Goal: Task Accomplishment & Management: Manage account settings

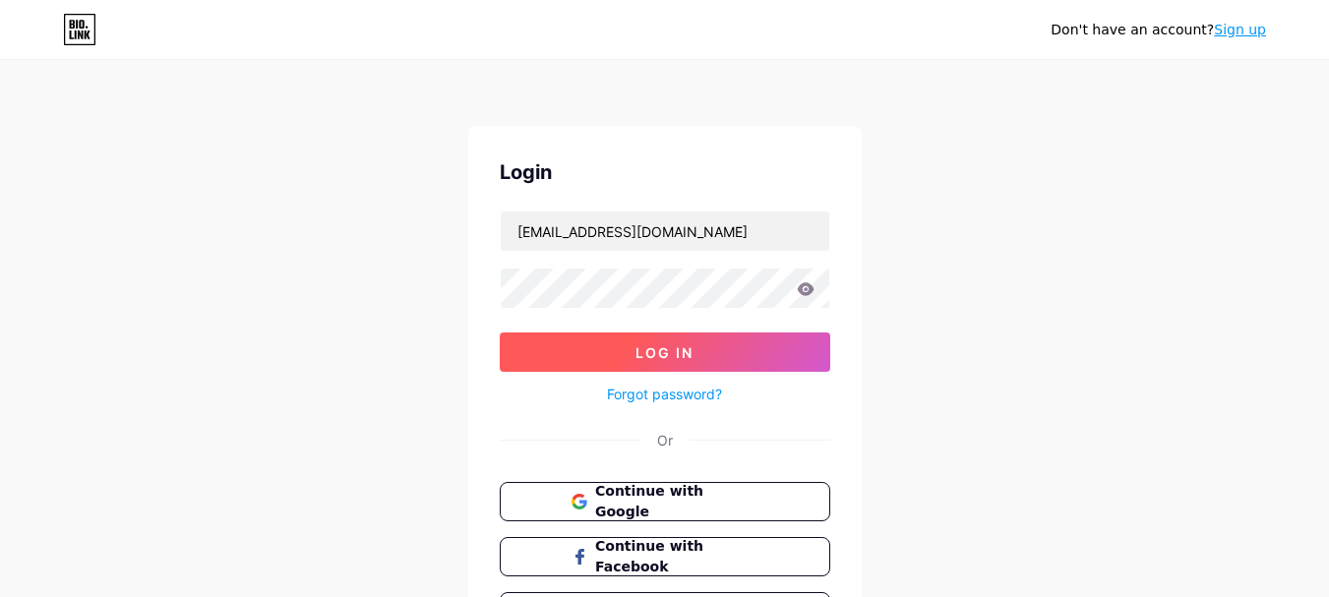
click at [688, 363] on button "Log In" at bounding box center [665, 352] width 331 height 39
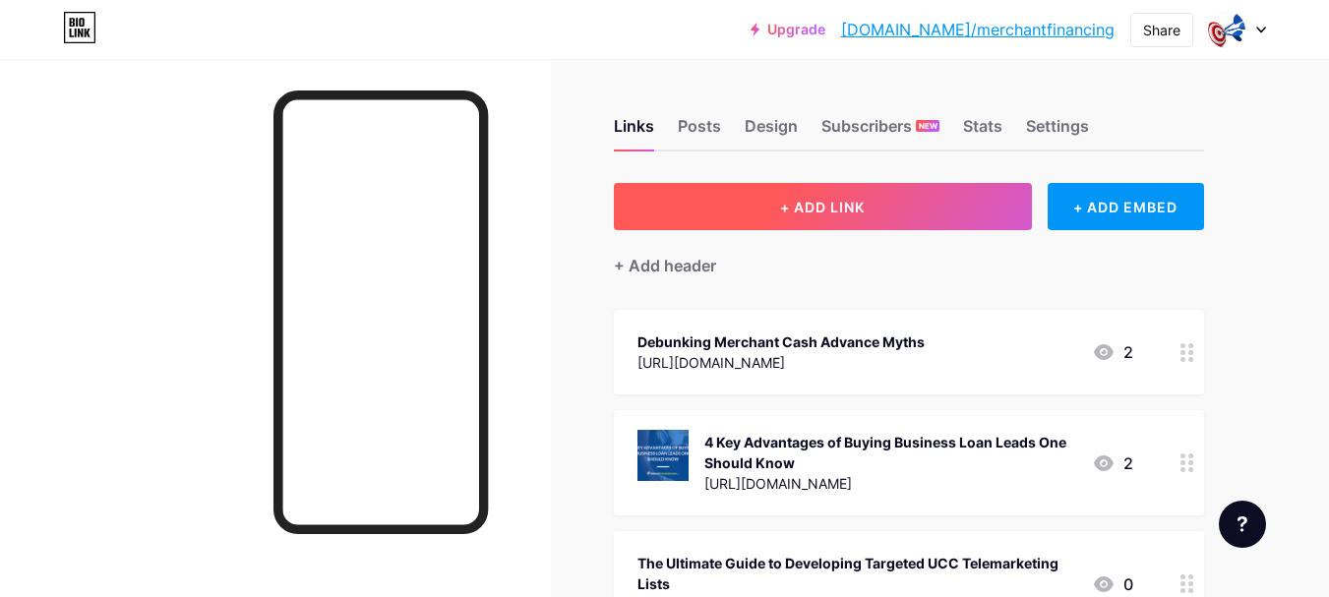
click at [886, 207] on button "+ ADD LINK" at bounding box center [823, 206] width 418 height 47
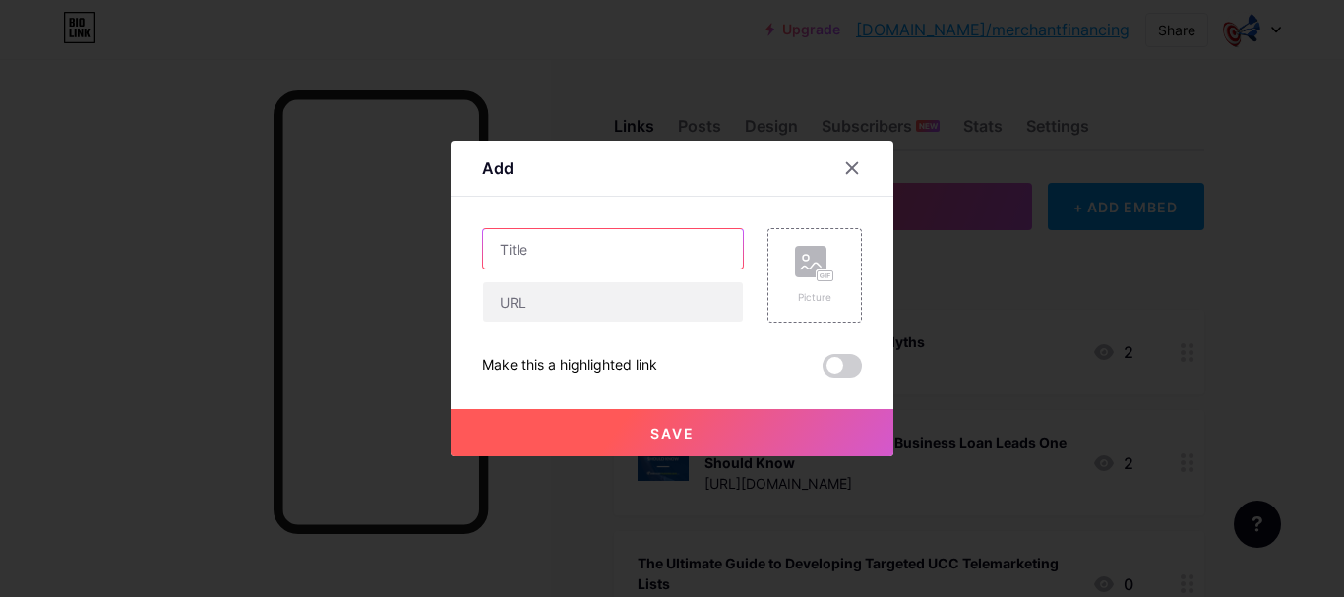
click at [597, 248] on input "text" at bounding box center [613, 248] width 260 height 39
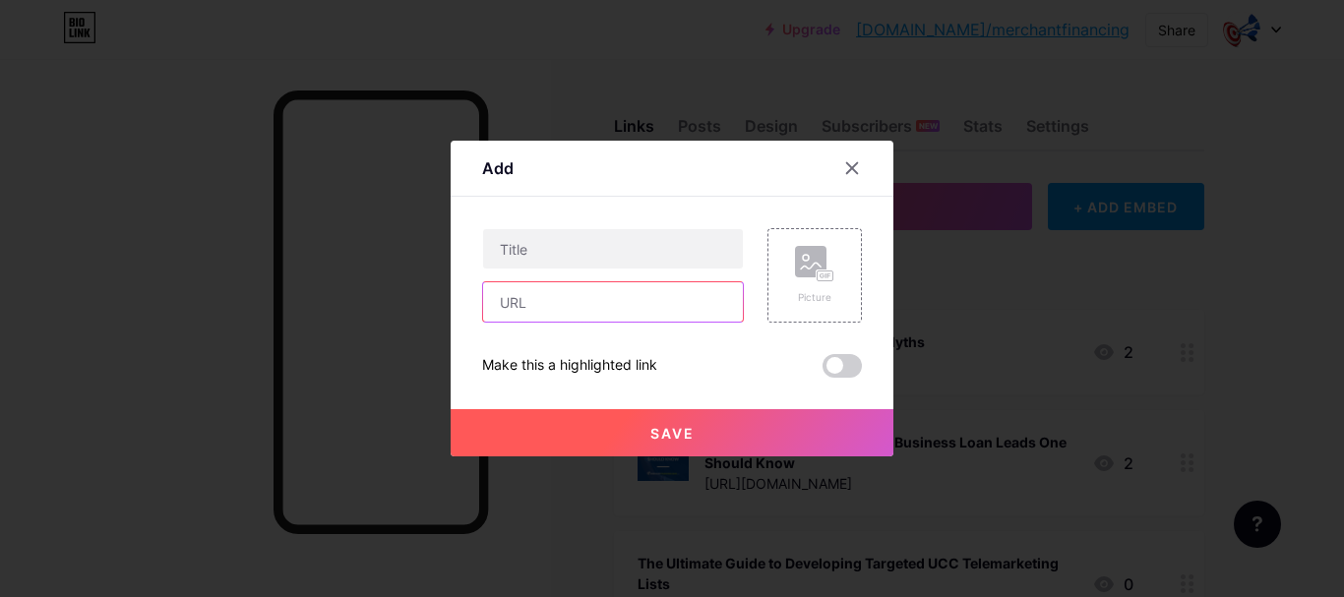
click at [515, 309] on input "text" at bounding box center [613, 301] width 260 height 39
paste input "[URL][DOMAIN_NAME]"
click at [596, 296] on input "[URL][DOMAIN_NAME]" at bounding box center [613, 301] width 260 height 39
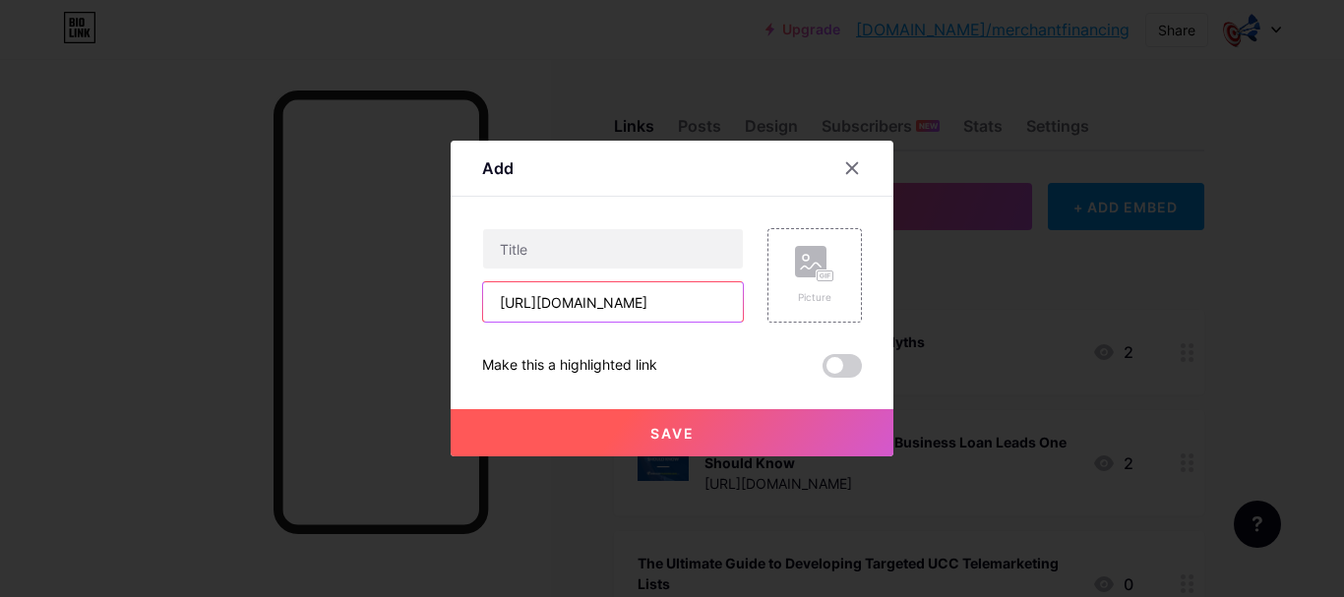
click at [596, 296] on input "[URL][DOMAIN_NAME]" at bounding box center [613, 301] width 260 height 39
click at [632, 311] on input "[URL][DOMAIN_NAME]" at bounding box center [613, 301] width 260 height 39
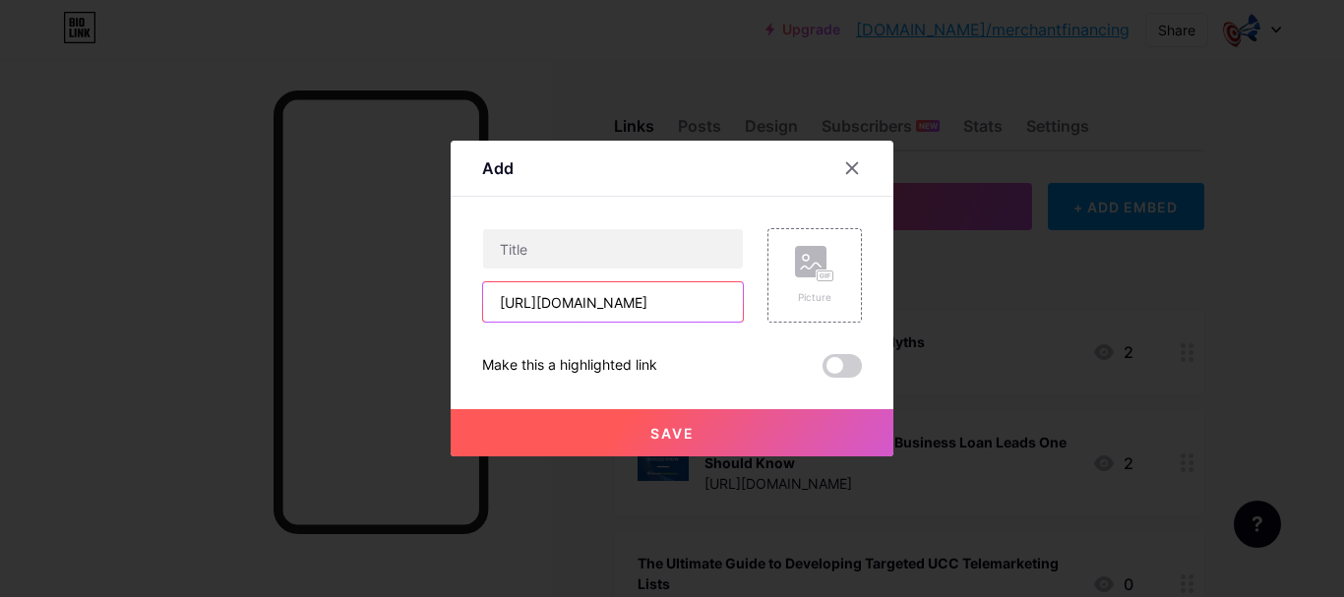
scroll to position [0, 59]
type input "[URL][DOMAIN_NAME]"
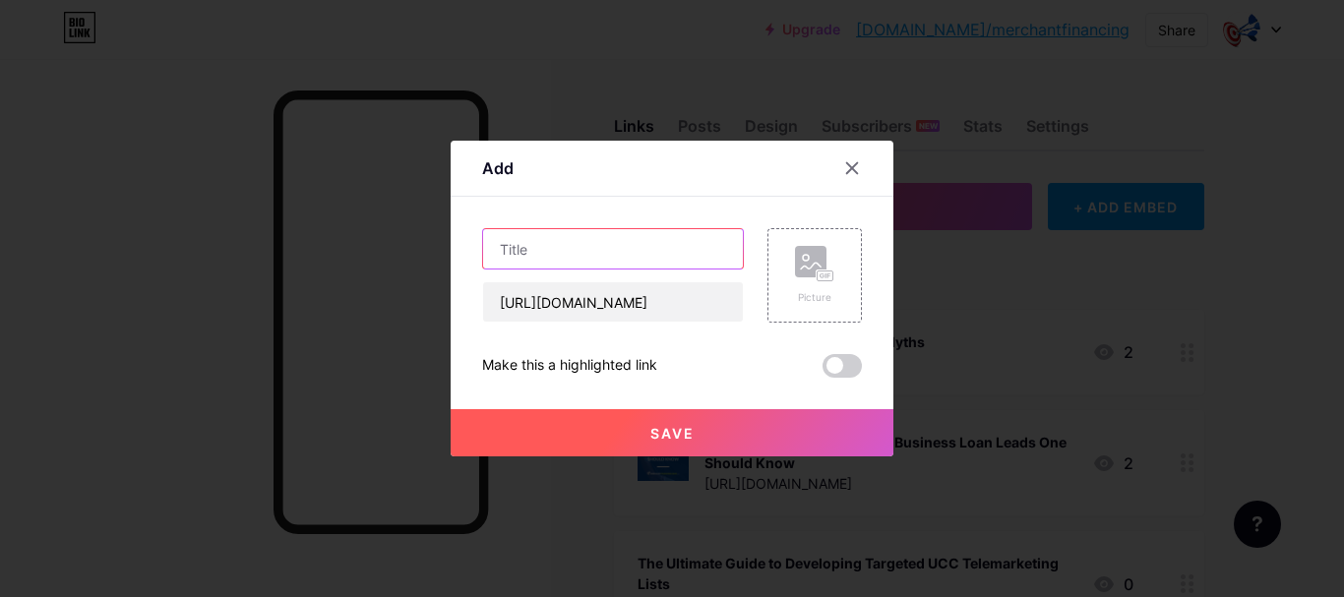
click at [596, 236] on input "text" at bounding box center [613, 248] width 260 height 39
paste input "How to Evaluate the Quality of Essential MCA Leads for Better Conversions"
type input "How to Evaluate the Quality of Essential MCA Leads for Better Conversions"
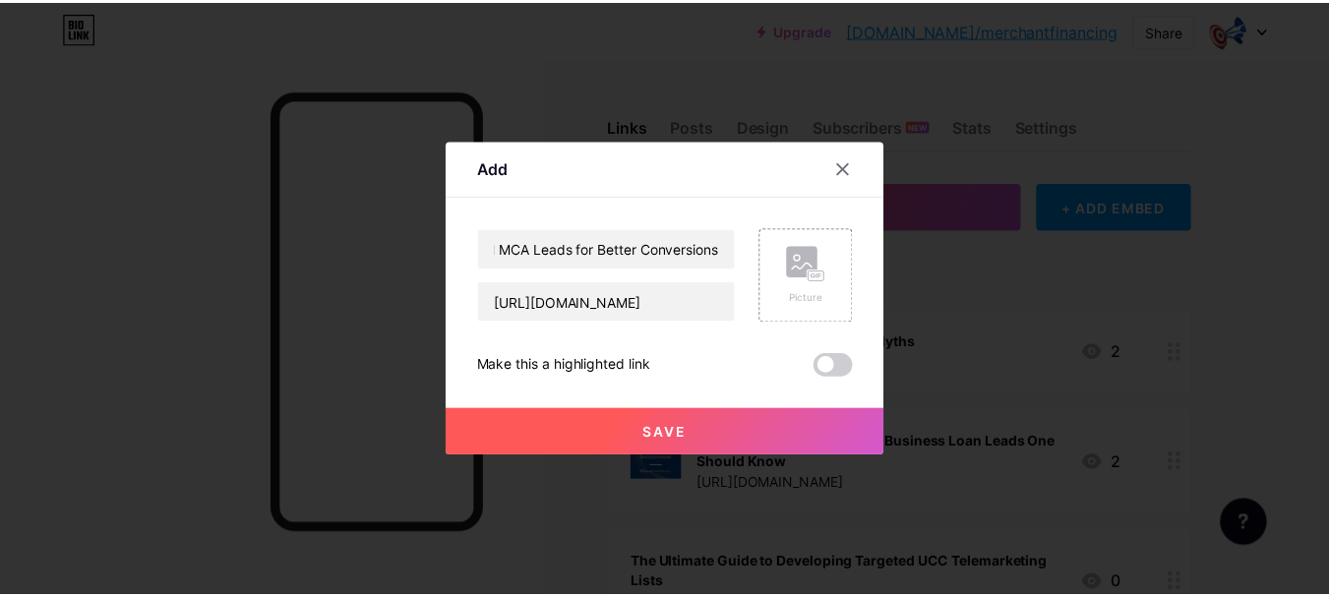
scroll to position [0, 0]
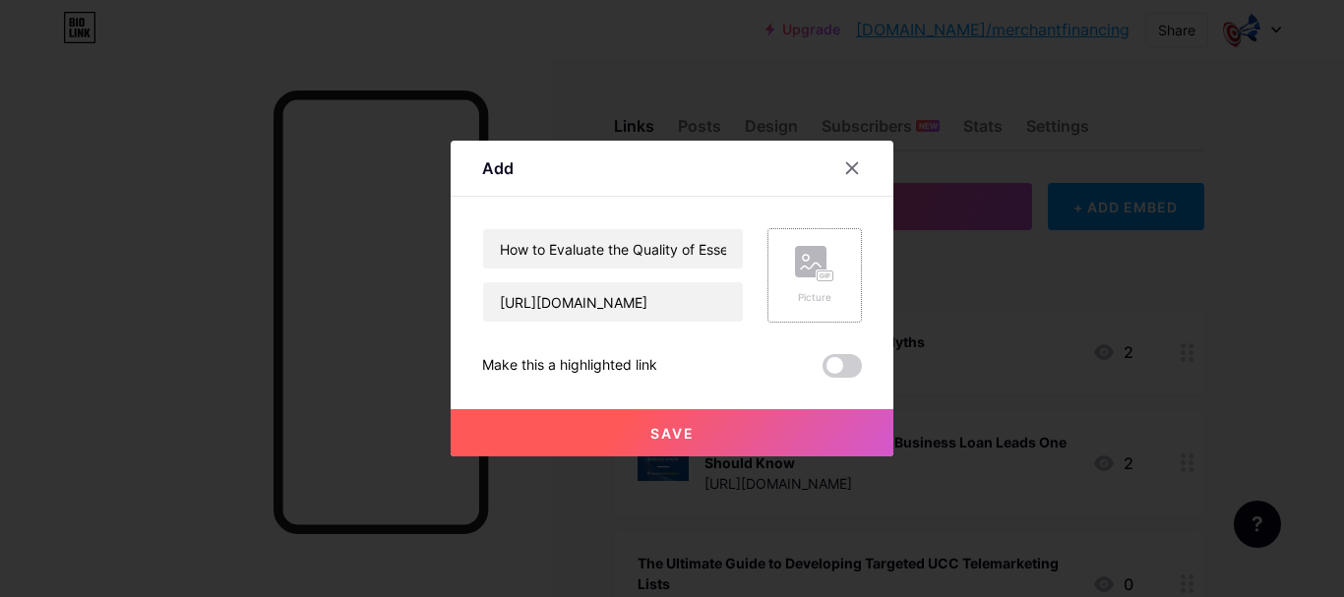
click at [780, 270] on div "Picture" at bounding box center [815, 275] width 94 height 94
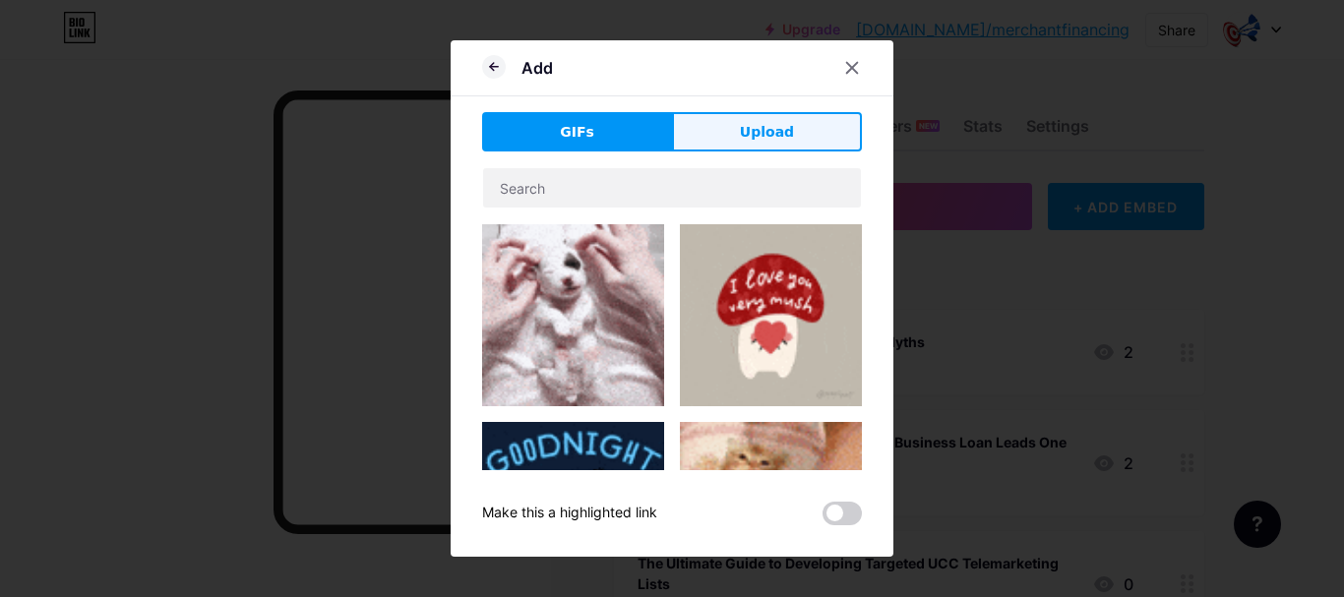
click at [762, 127] on span "Upload" at bounding box center [767, 132] width 54 height 21
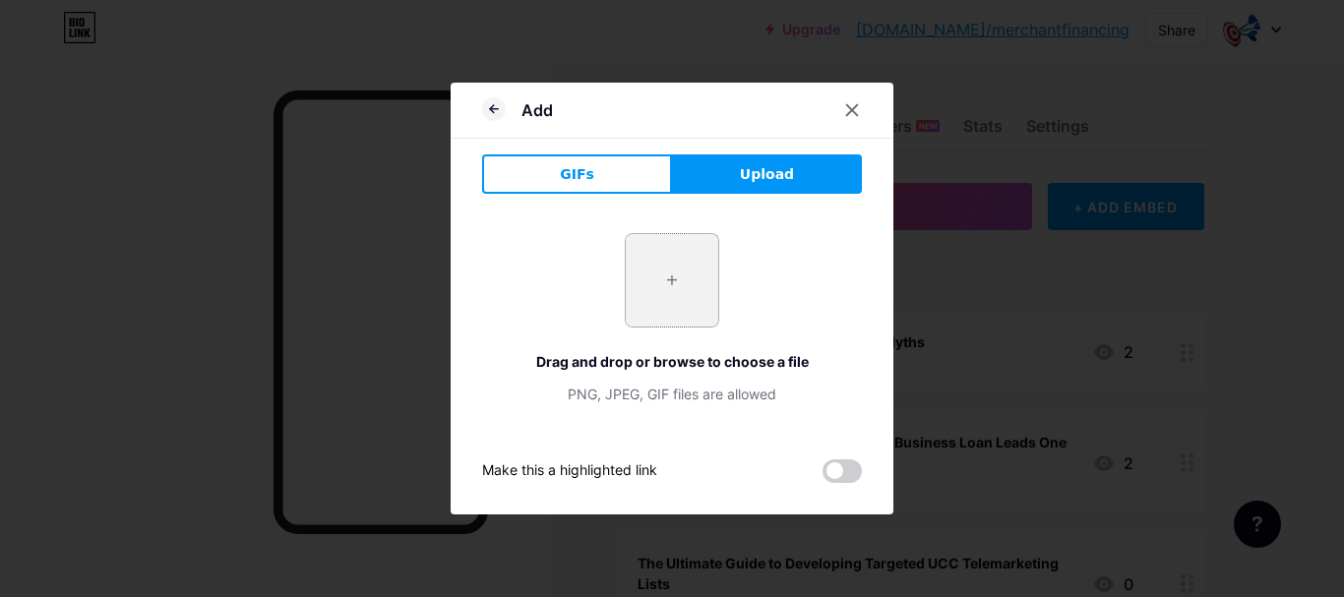
click at [673, 265] on input "file" at bounding box center [672, 280] width 93 height 93
click at [657, 288] on input "file" at bounding box center [672, 280] width 93 height 93
type input "C:\fakepath\unnamed.png"
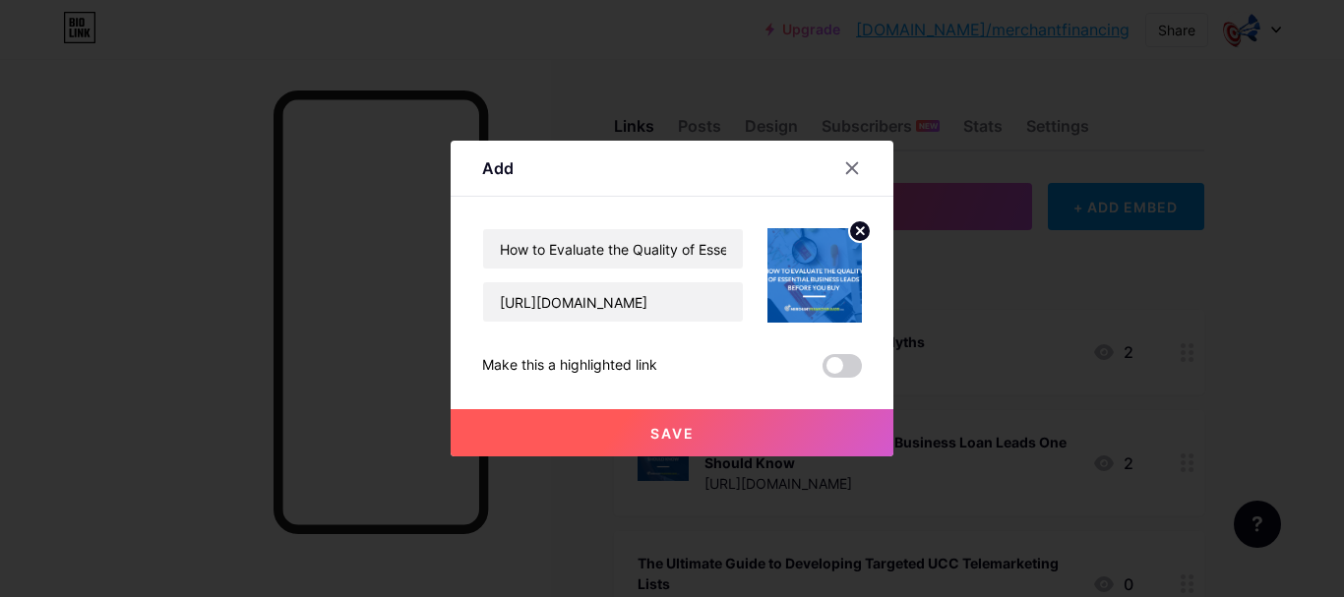
click at [676, 435] on span "Save" at bounding box center [672, 433] width 44 height 17
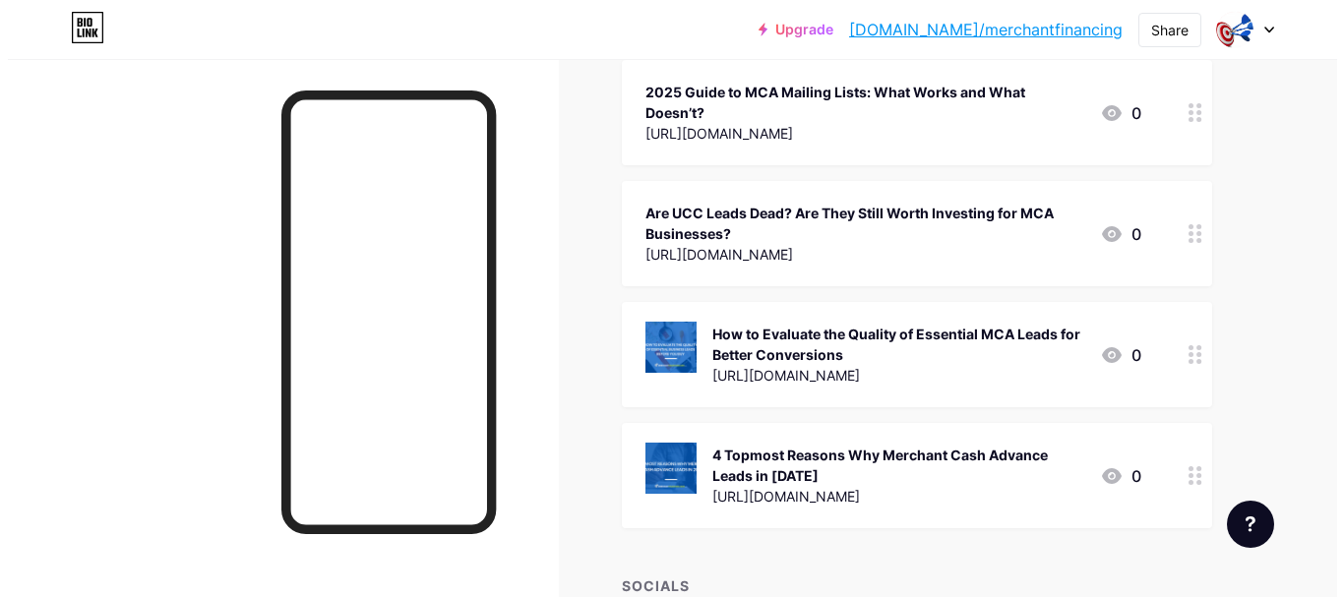
scroll to position [6651, 0]
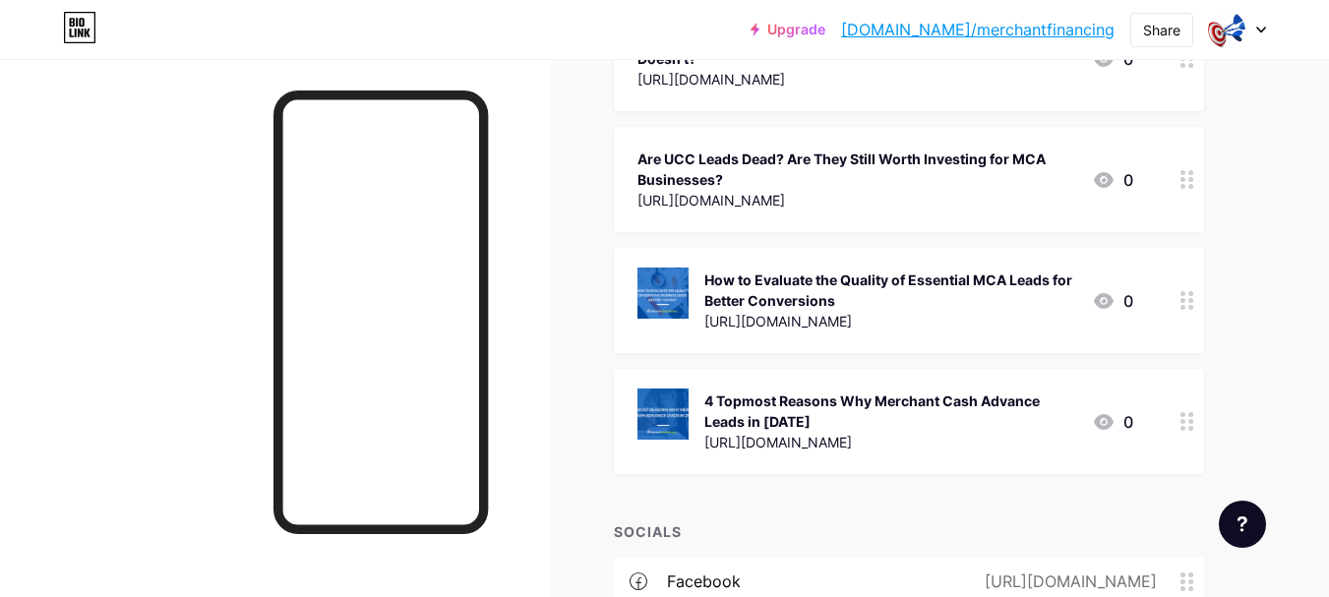
click at [839, 288] on div "How to Evaluate the Quality of Essential MCA Leads for Better Conversions" at bounding box center [891, 290] width 372 height 41
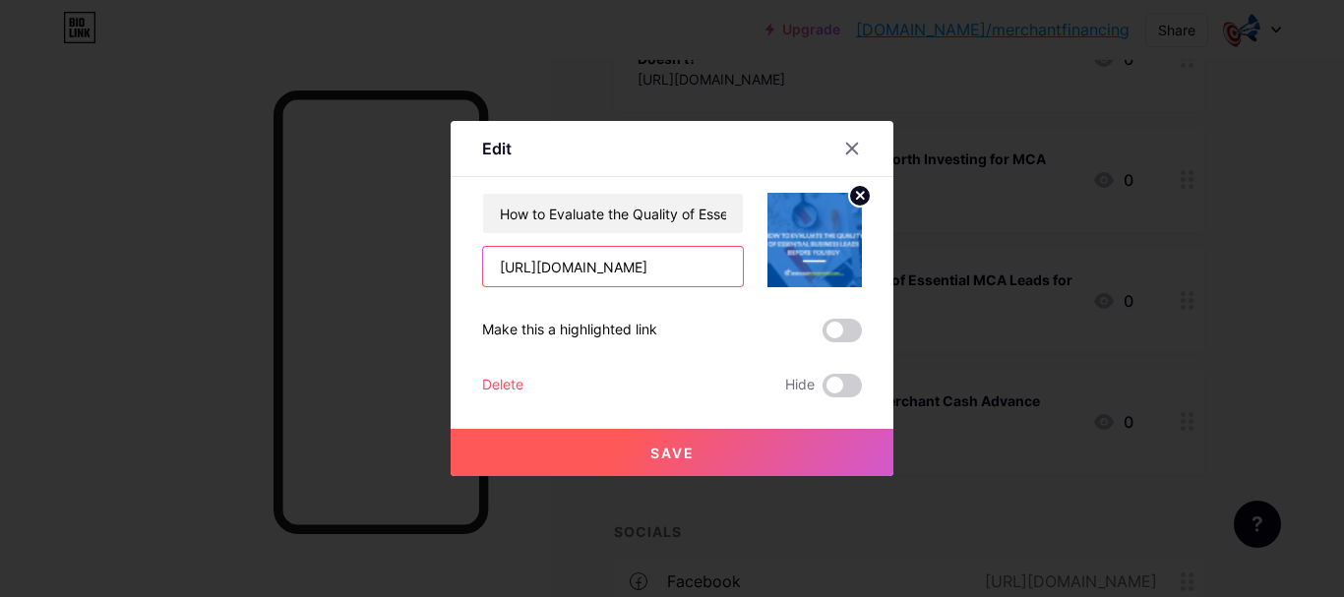
click at [699, 272] on input "[URL][DOMAIN_NAME]" at bounding box center [613, 266] width 260 height 39
click at [834, 336] on span at bounding box center [842, 331] width 39 height 24
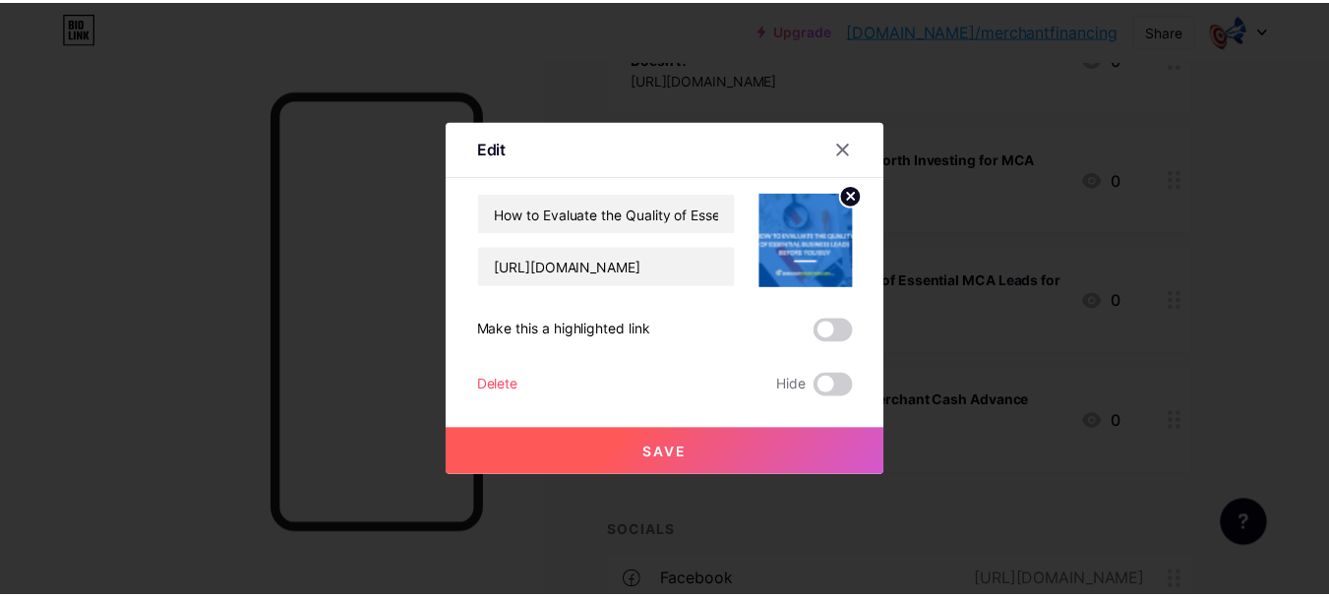
scroll to position [0, 0]
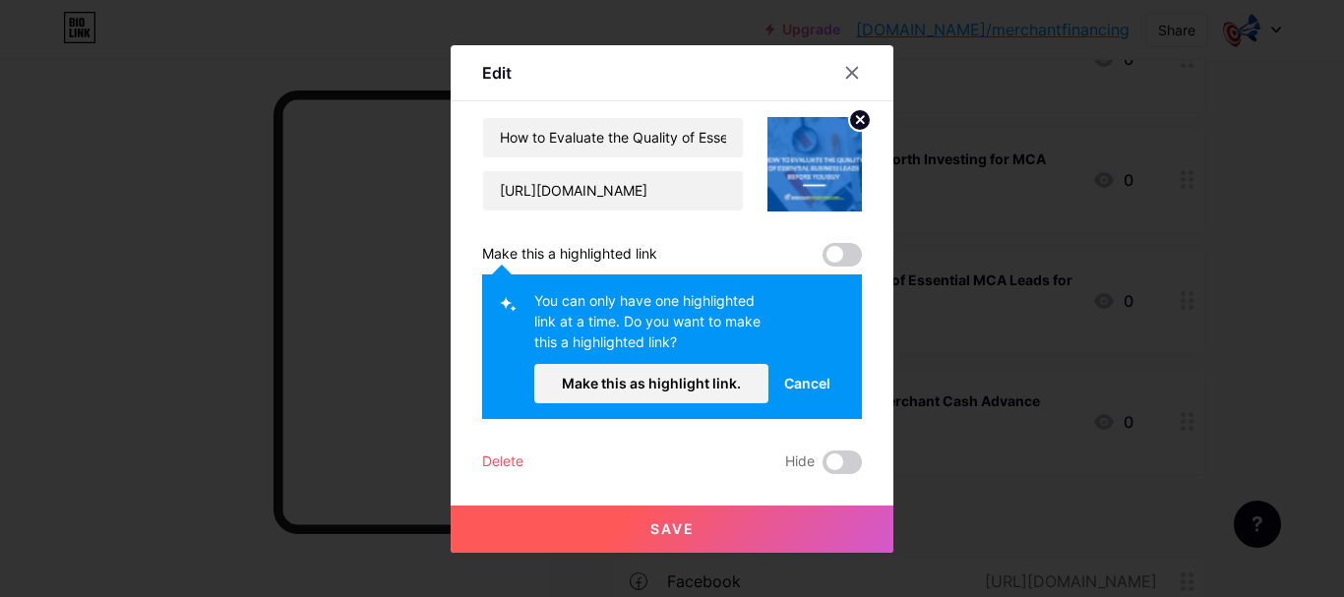
click at [784, 381] on span "Cancel" at bounding box center [807, 383] width 46 height 21
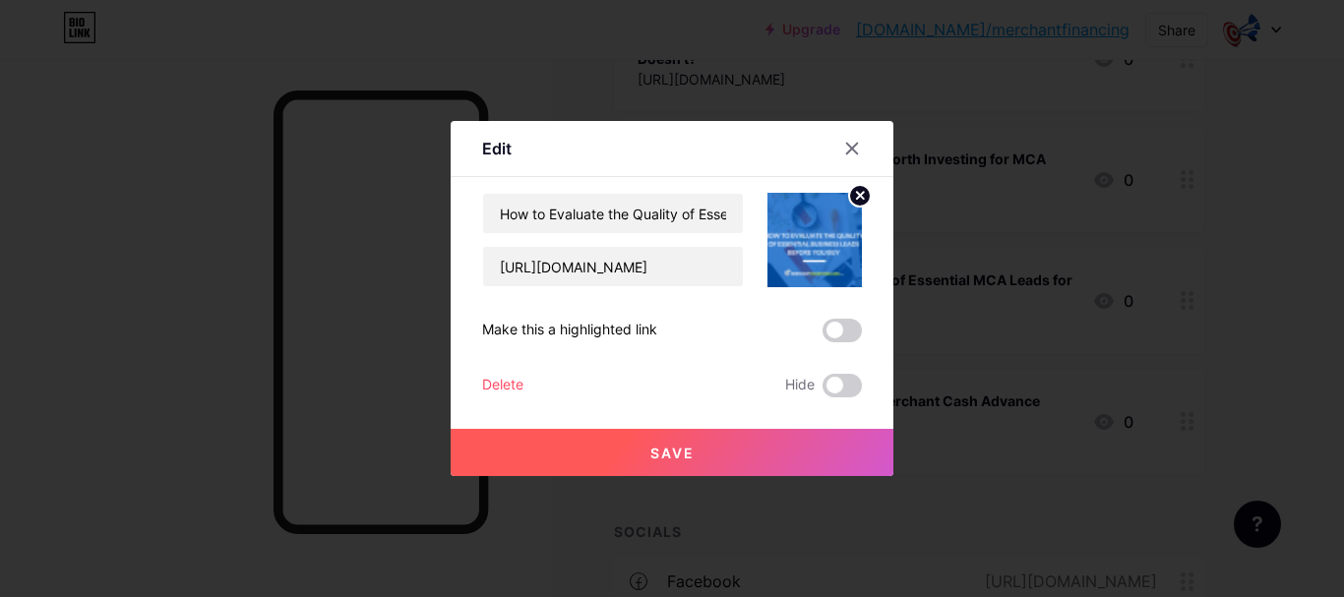
click at [825, 336] on span at bounding box center [842, 331] width 39 height 24
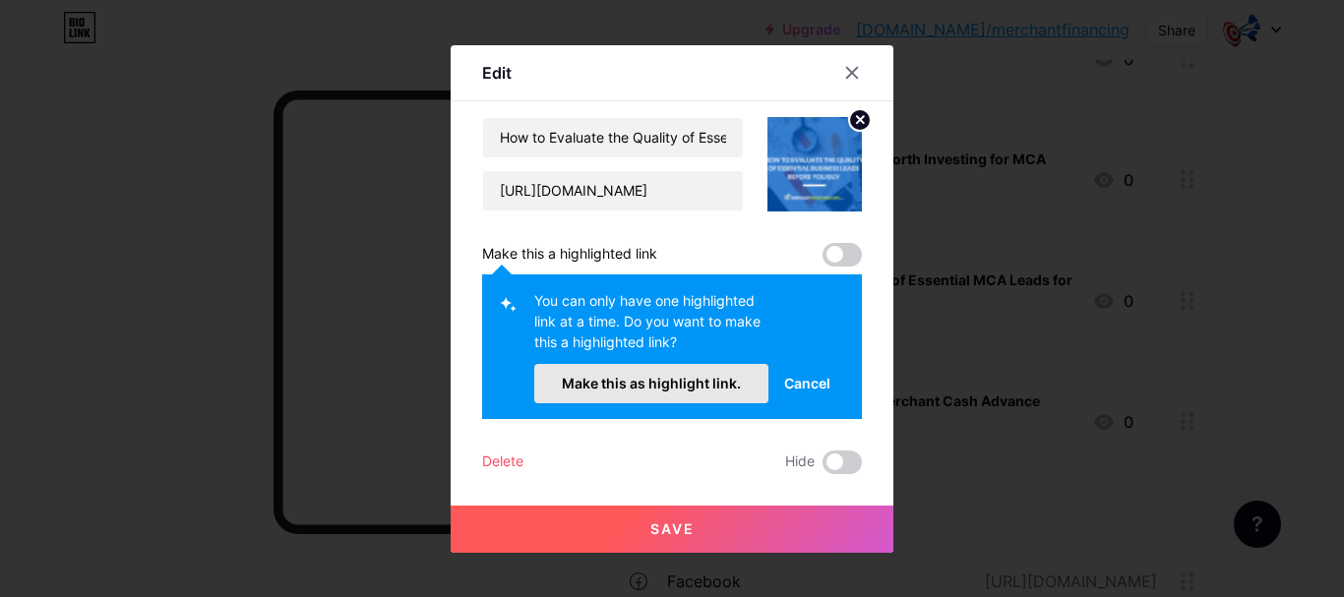
click at [669, 389] on span "Make this as highlight link." at bounding box center [651, 383] width 179 height 17
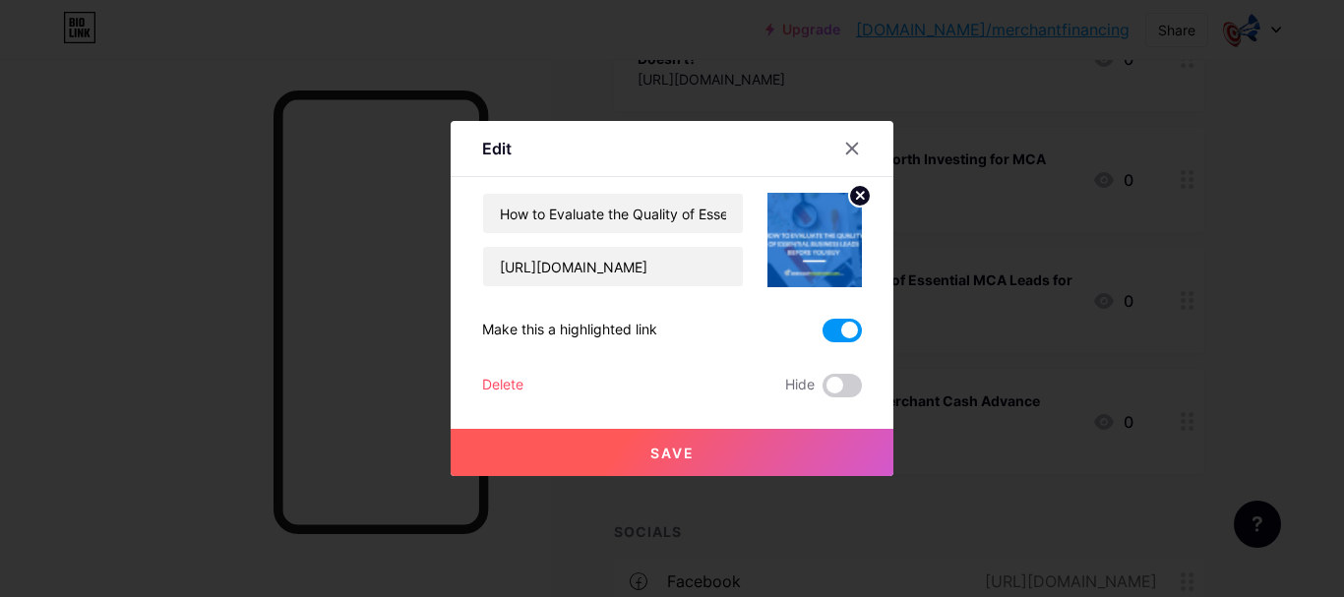
click at [675, 458] on span "Save" at bounding box center [672, 453] width 44 height 17
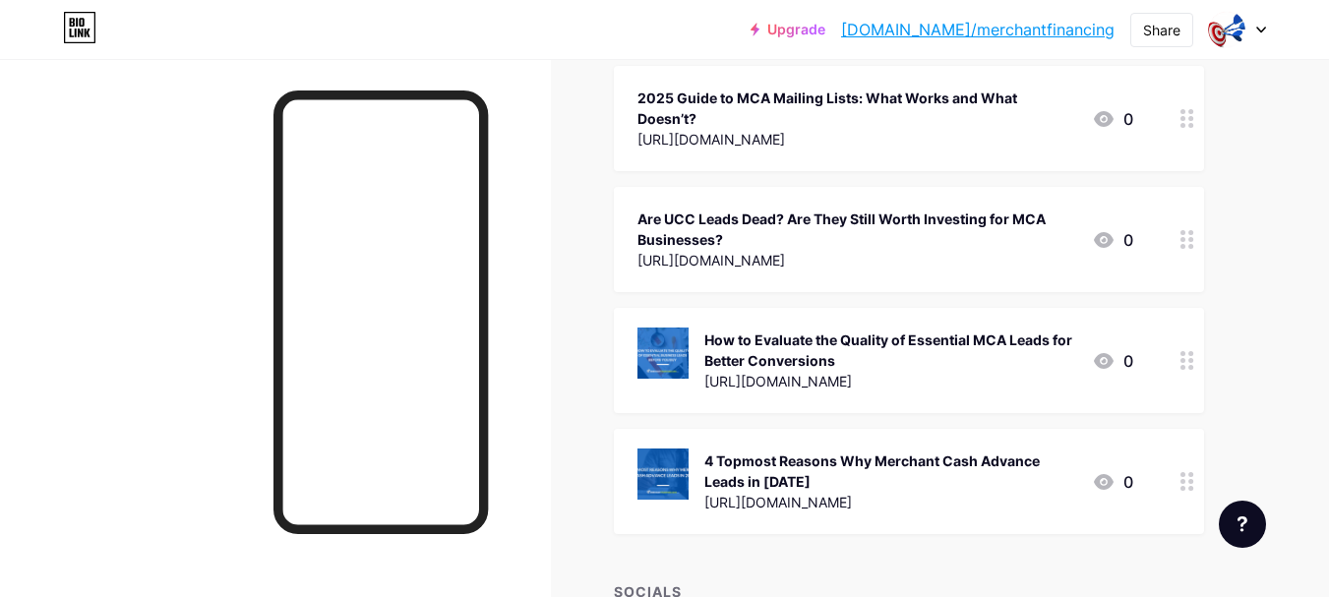
scroll to position [6625, 0]
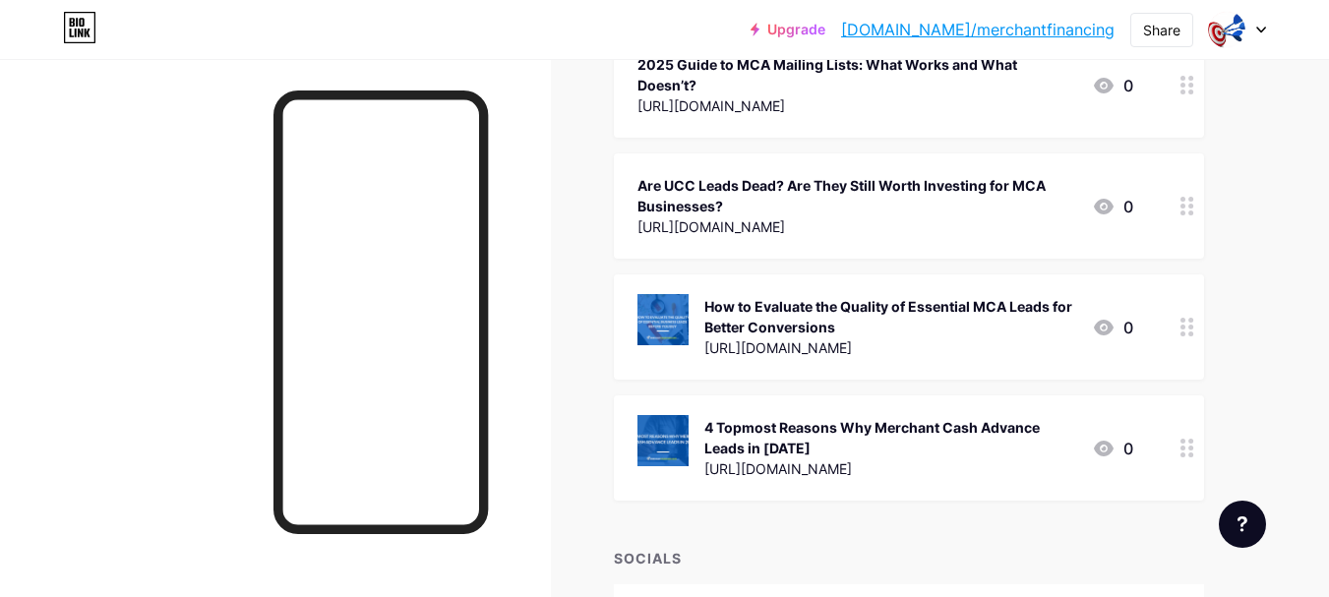
click at [1189, 331] on icon at bounding box center [1188, 327] width 14 height 19
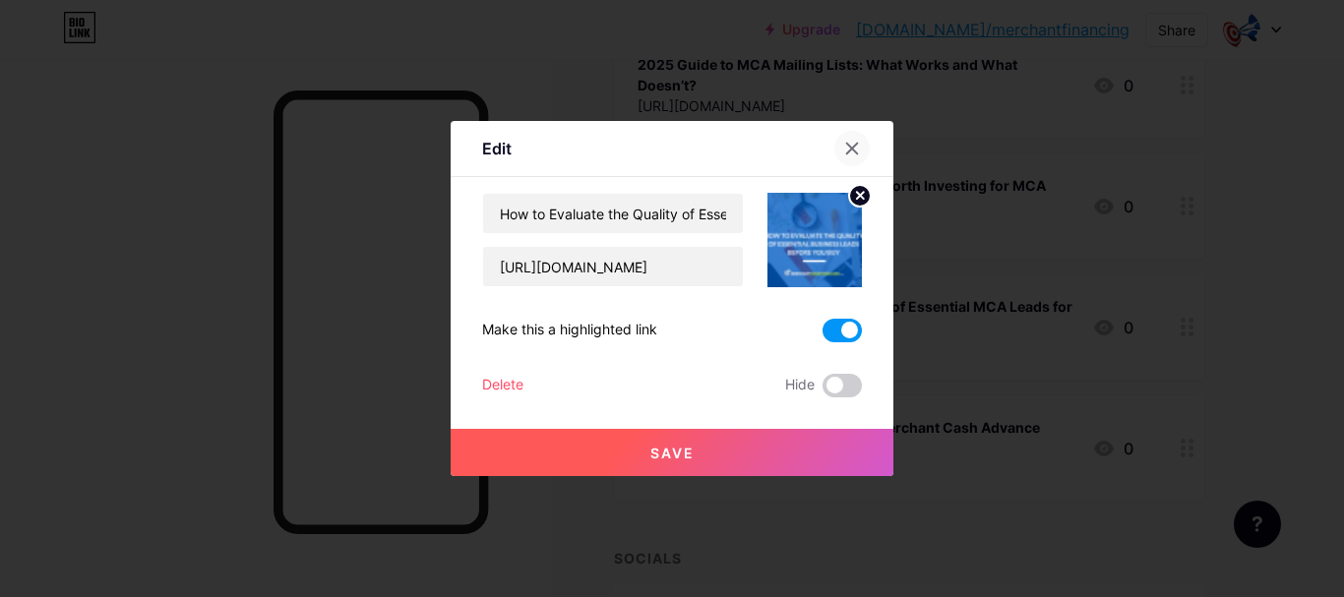
click at [847, 151] on icon at bounding box center [852, 149] width 11 height 11
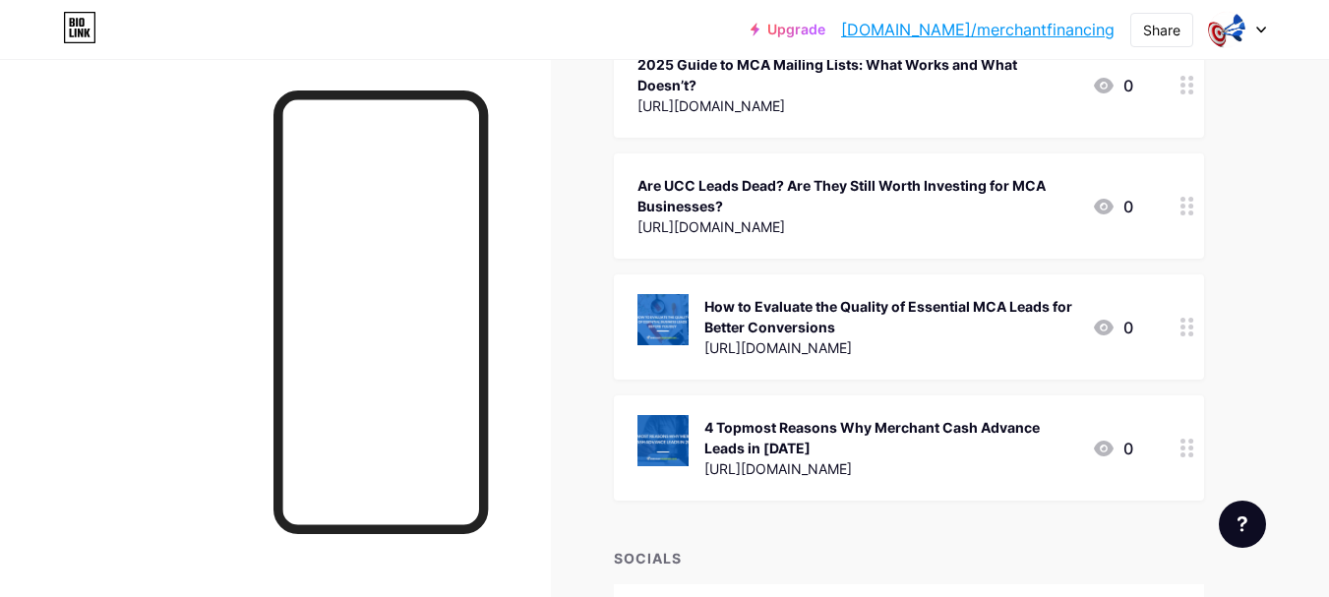
click at [789, 304] on div "How to Evaluate the Quality of Essential MCA Leads for Better Conversions" at bounding box center [891, 316] width 372 height 41
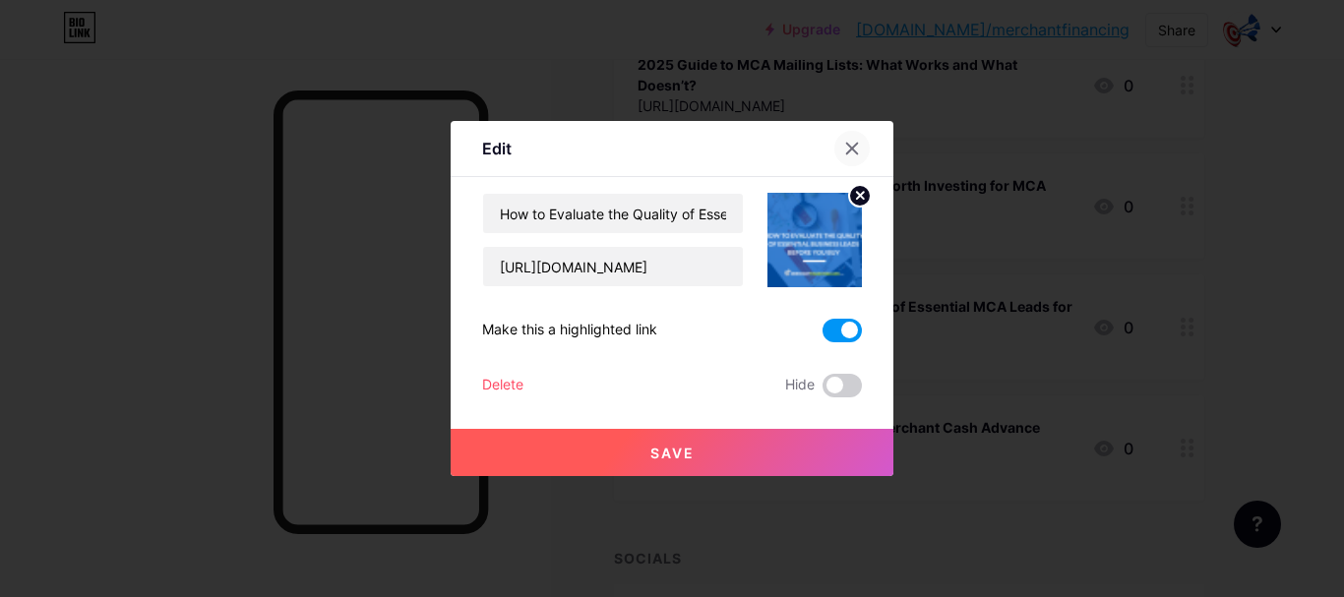
click at [857, 137] on div at bounding box center [851, 148] width 35 height 35
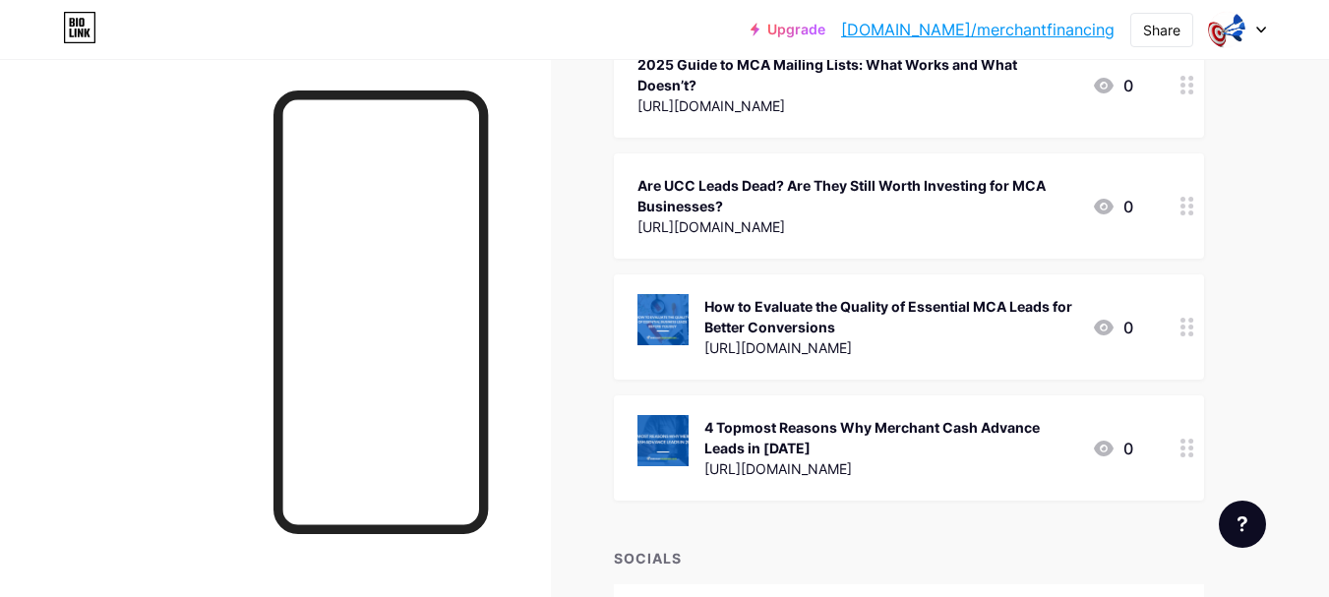
click at [643, 563] on div "SOCIALS" at bounding box center [909, 558] width 590 height 21
click at [825, 307] on div "How to Evaluate the Quality of Essential MCA Leads for Better Conversions" at bounding box center [891, 316] width 372 height 41
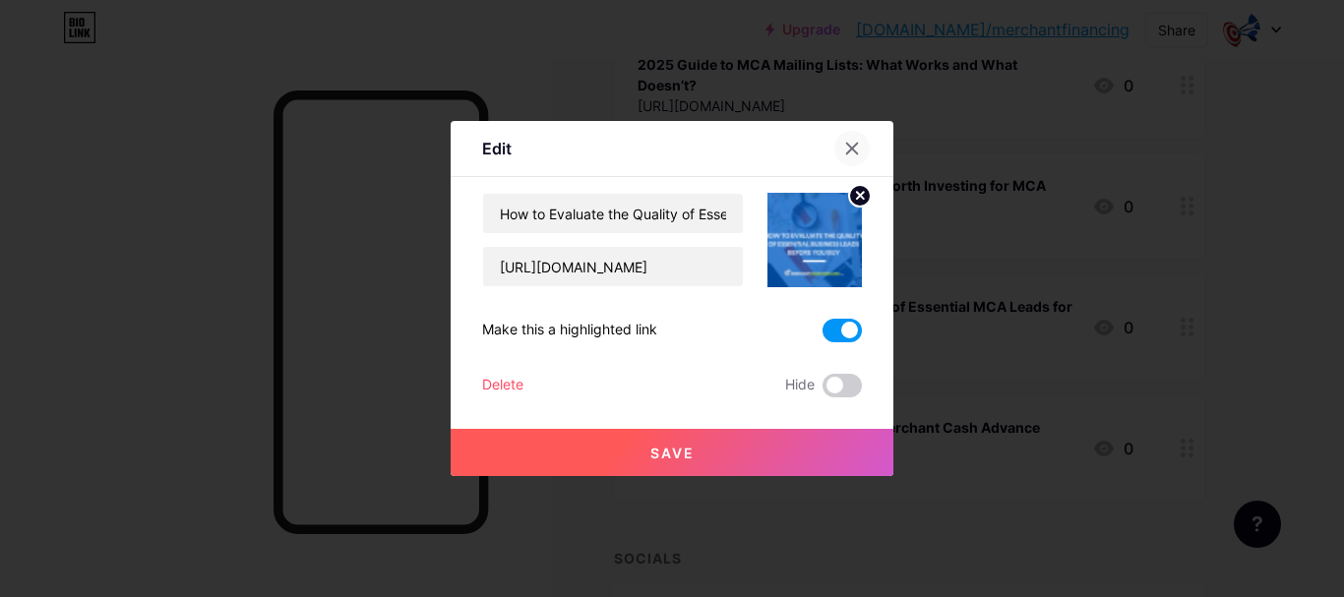
click at [853, 152] on div at bounding box center [851, 148] width 35 height 35
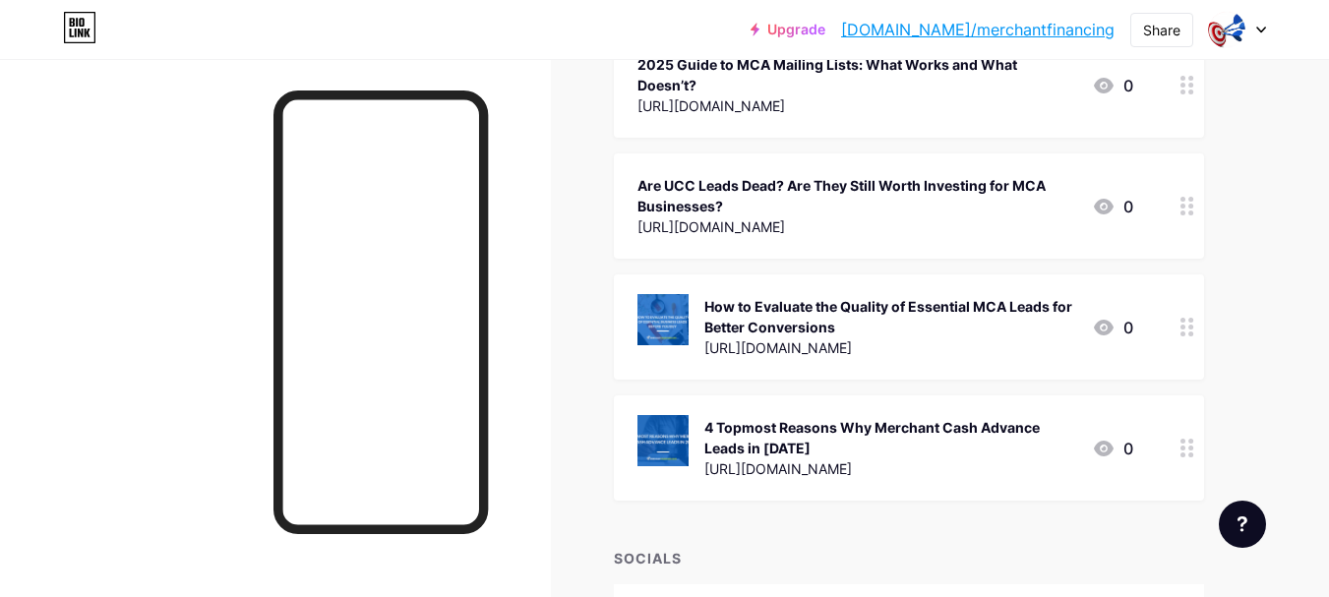
click at [683, 329] on img at bounding box center [663, 319] width 51 height 51
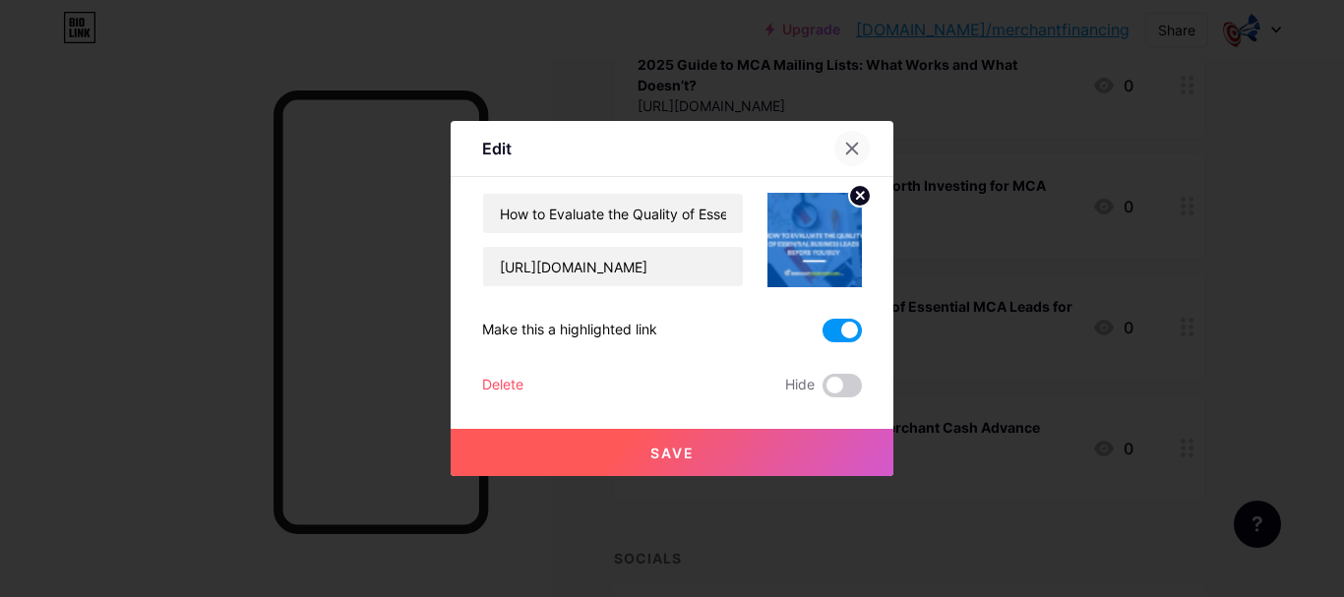
click at [847, 134] on div at bounding box center [851, 148] width 35 height 35
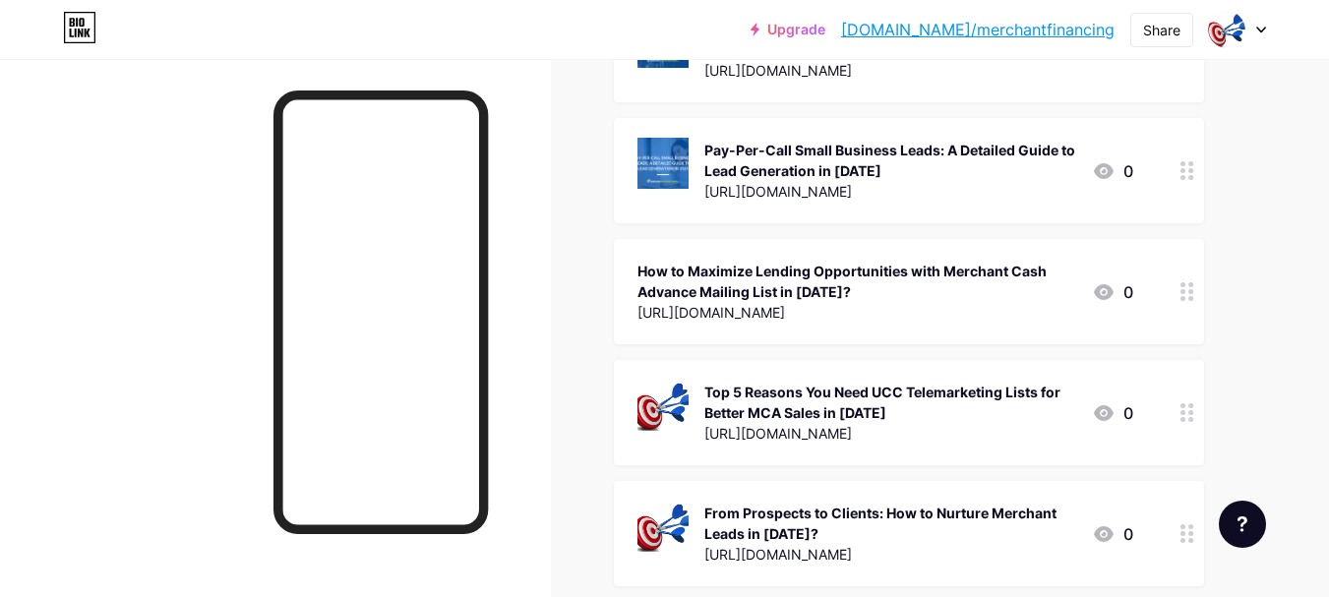
scroll to position [2984, 0]
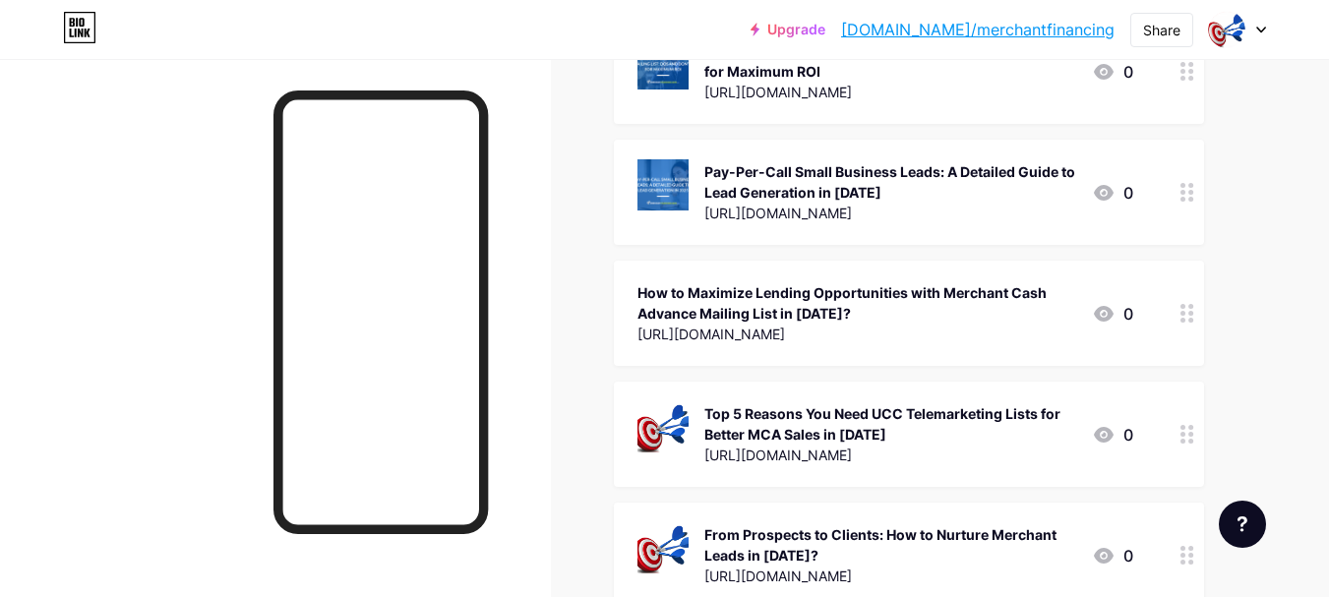
click at [1019, 27] on link "[DOMAIN_NAME]/merchantfinancing" at bounding box center [978, 30] width 274 height 24
